Goal: Transaction & Acquisition: Purchase product/service

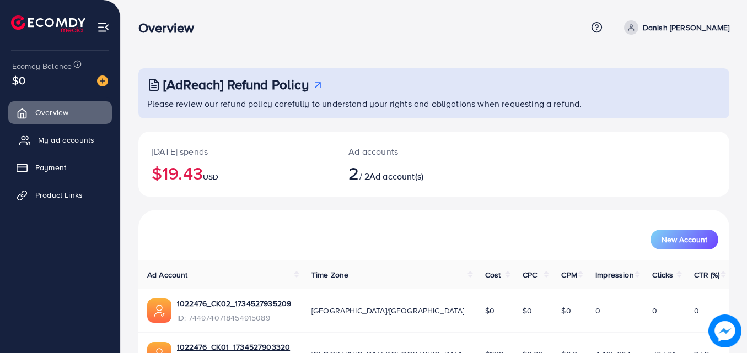
click at [92, 141] on span "My ad accounts" at bounding box center [66, 140] width 56 height 11
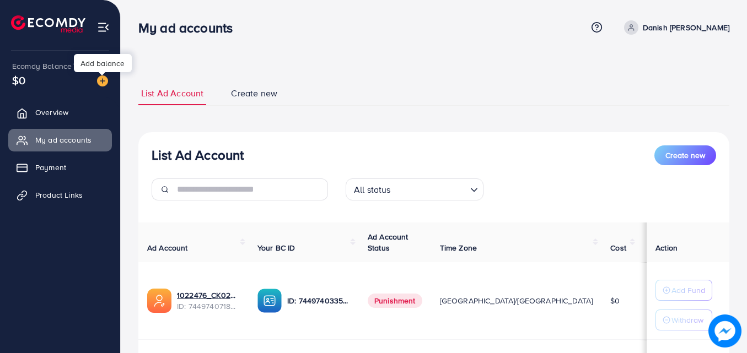
click at [105, 82] on img at bounding box center [102, 81] width 11 height 11
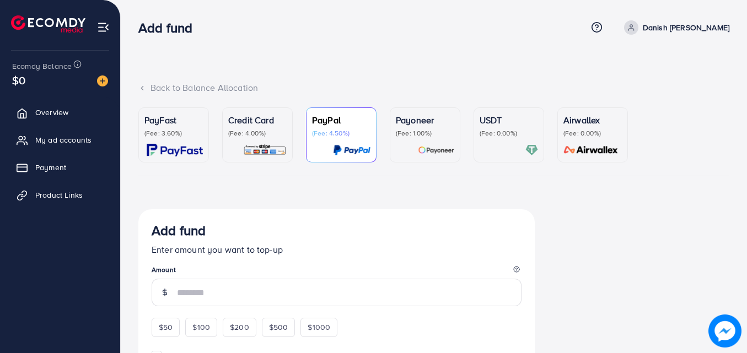
click at [269, 130] on p "(Fee: 4.00%)" at bounding box center [257, 133] width 58 height 9
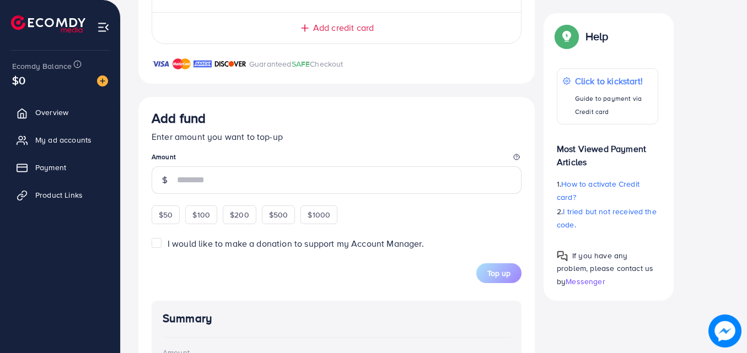
scroll to position [376, 0]
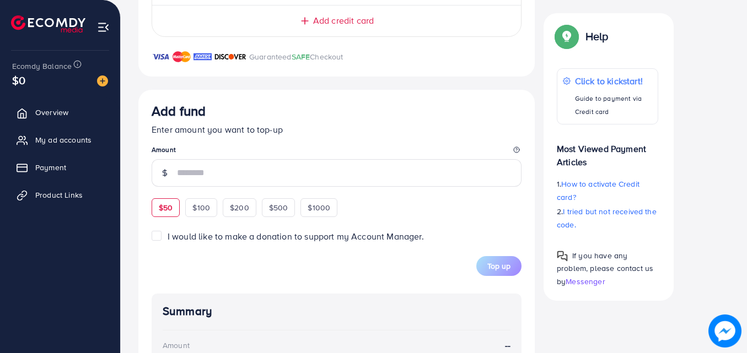
click at [165, 201] on div "$50" at bounding box center [166, 208] width 28 height 19
type input "**"
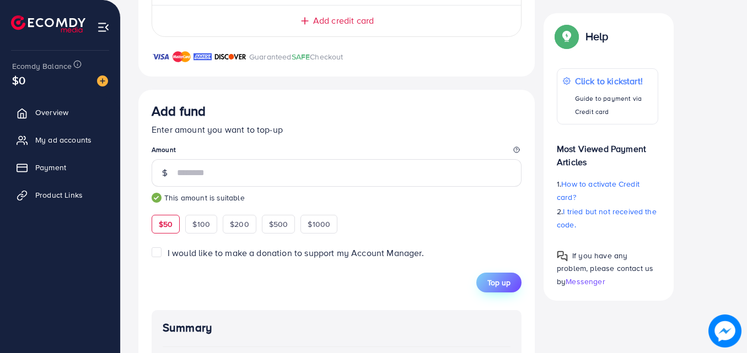
click at [500, 280] on span "Top up" at bounding box center [498, 282] width 23 height 11
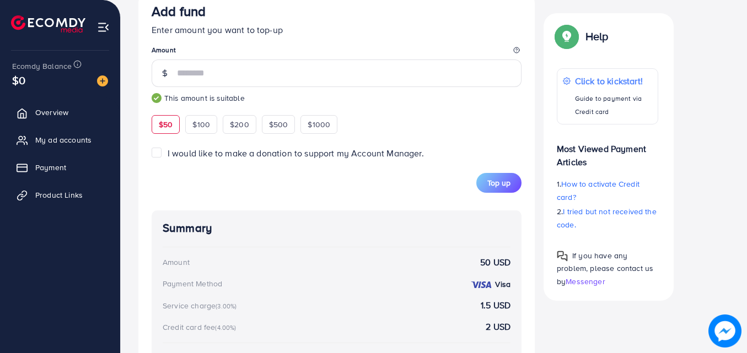
scroll to position [67, 0]
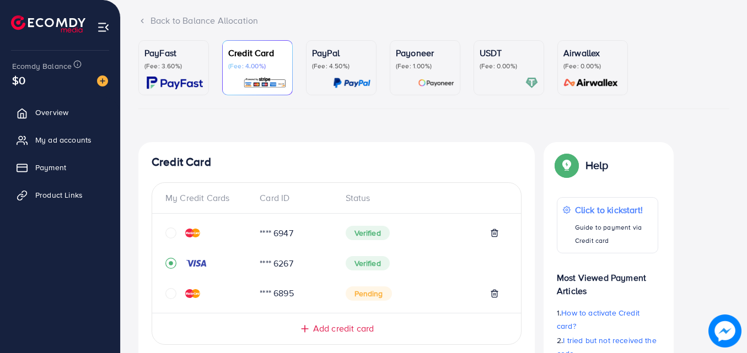
click at [174, 230] on icon "circle" at bounding box center [170, 233] width 11 height 11
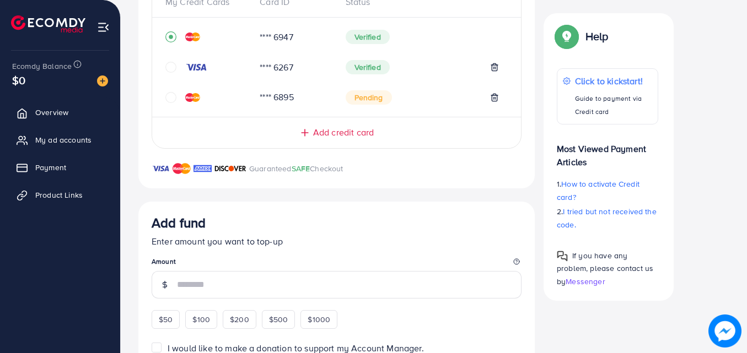
scroll to position [276, 0]
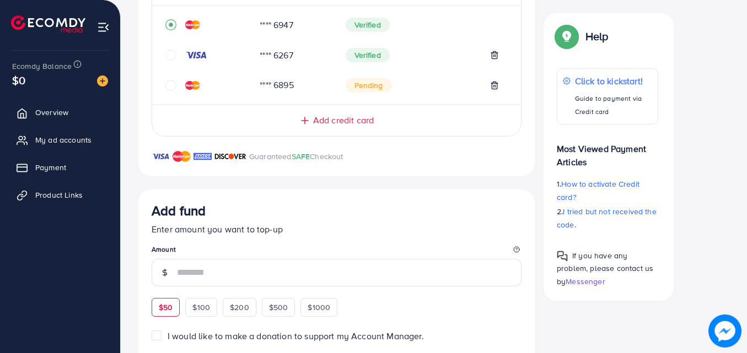
click at [165, 305] on div "Add fund Enter amount you want to top-up Amount $50 $100 $200 $500 $1000" at bounding box center [337, 260] width 370 height 114
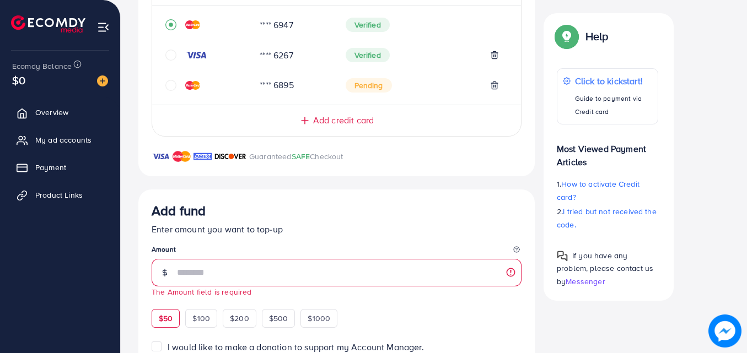
click at [170, 318] on span "$50" at bounding box center [166, 318] width 14 height 11
type input "**"
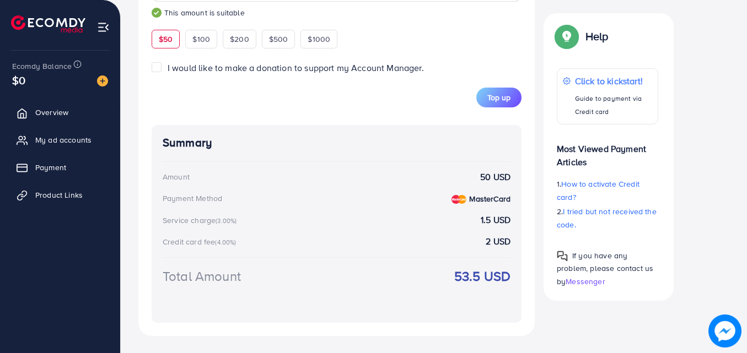
scroll to position [561, 0]
click at [498, 94] on span "Top up" at bounding box center [498, 97] width 23 height 11
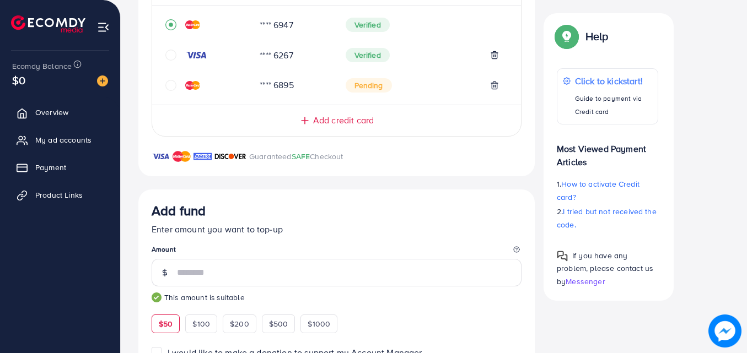
scroll to position [551, 0]
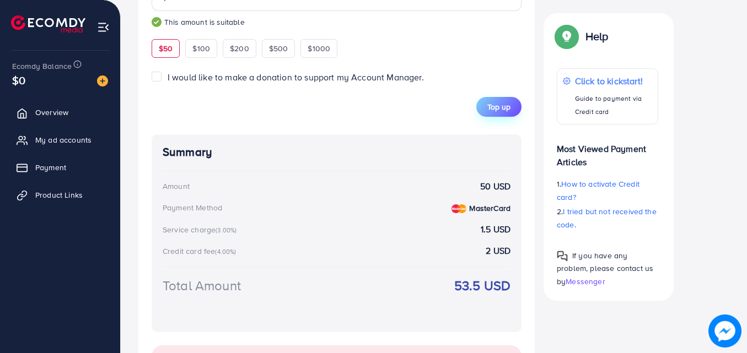
click at [500, 101] on button "Top up" at bounding box center [498, 107] width 45 height 20
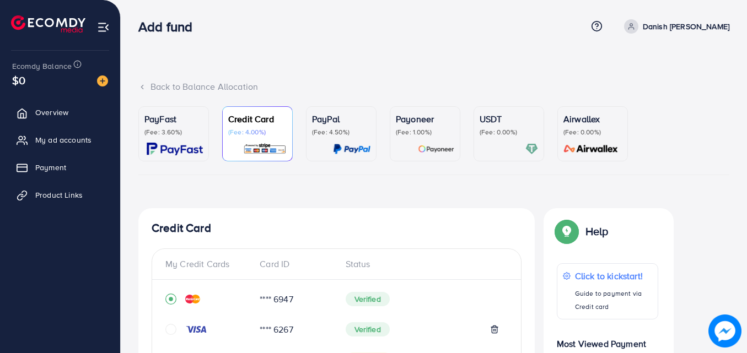
scroll to position [0, 0]
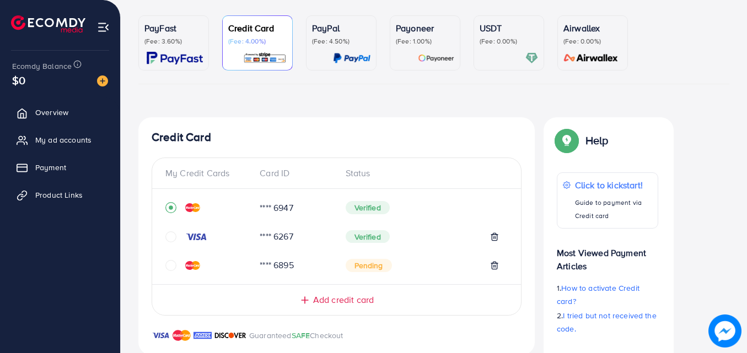
scroll to position [368, 0]
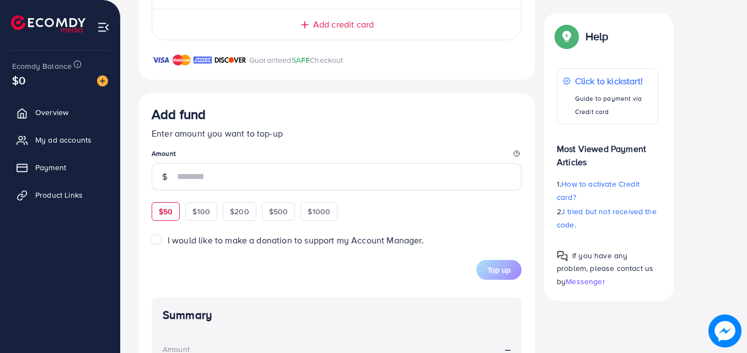
click at [158, 220] on div "$50" at bounding box center [166, 211] width 28 height 19
type input "**"
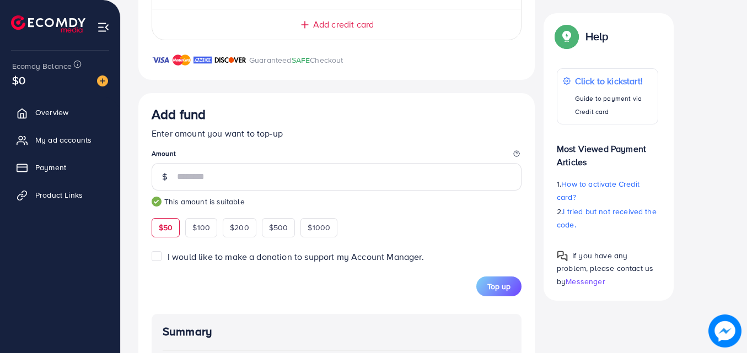
scroll to position [557, 0]
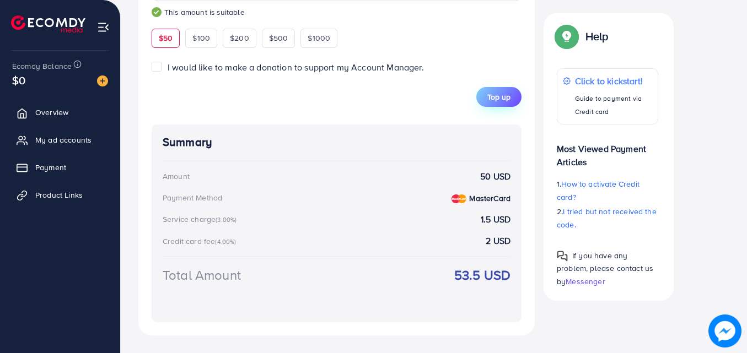
click at [501, 95] on span "Top up" at bounding box center [498, 97] width 23 height 11
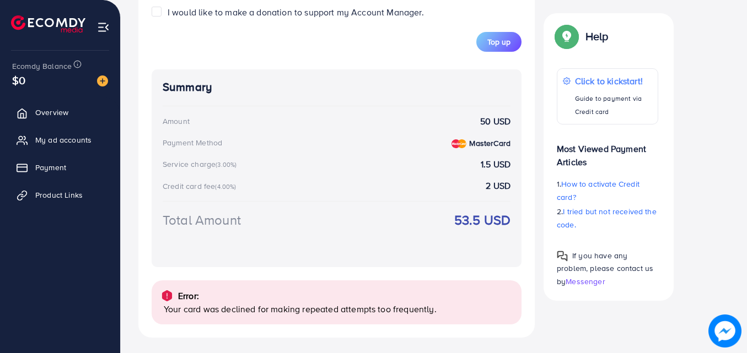
scroll to position [615, 0]
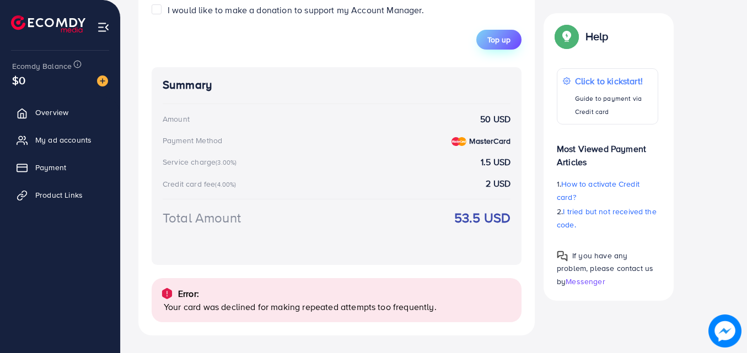
click at [495, 35] on span "Top up" at bounding box center [498, 39] width 23 height 11
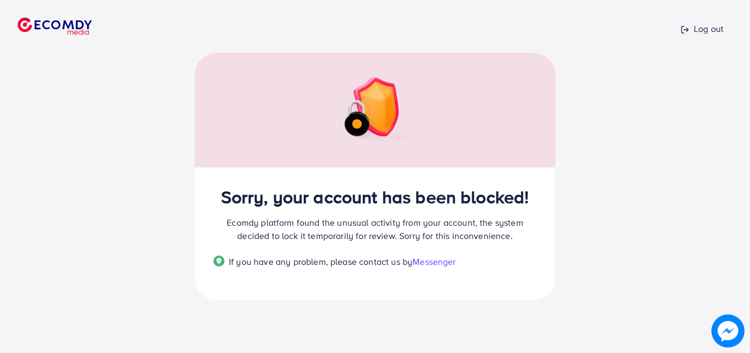
click at [437, 265] on span "Messenger" at bounding box center [433, 262] width 43 height 12
click at [431, 262] on span "Messenger" at bounding box center [433, 262] width 43 height 12
click at [453, 312] on div "Sorry, your account has been blocked! Ecomdy platform found the unusual activit…" at bounding box center [375, 176] width 414 height 301
click at [442, 260] on span "Messenger" at bounding box center [433, 262] width 43 height 12
drag, startPoint x: 444, startPoint y: 262, endPoint x: 446, endPoint y: 256, distance: 6.5
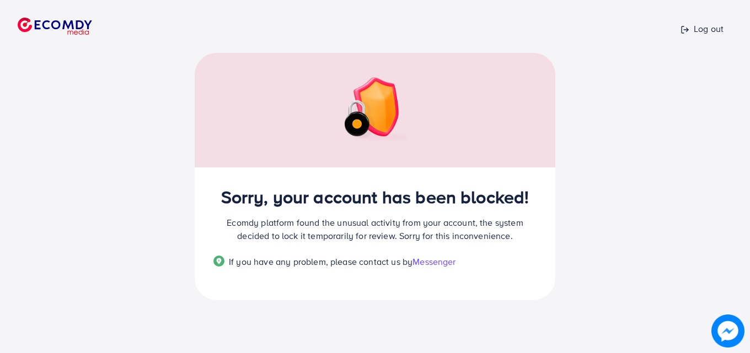
click at [445, 260] on span "Messenger" at bounding box center [433, 262] width 43 height 12
click at [437, 260] on span "Messenger" at bounding box center [433, 262] width 43 height 12
click at [430, 261] on span "Messenger" at bounding box center [433, 262] width 43 height 12
